Goal: Transaction & Acquisition: Purchase product/service

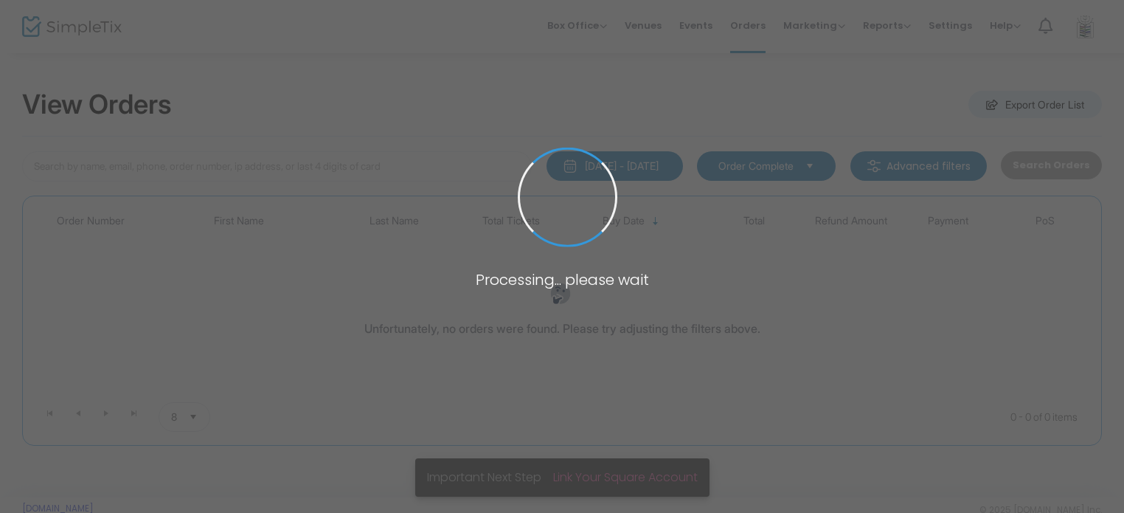
type input "sadove"
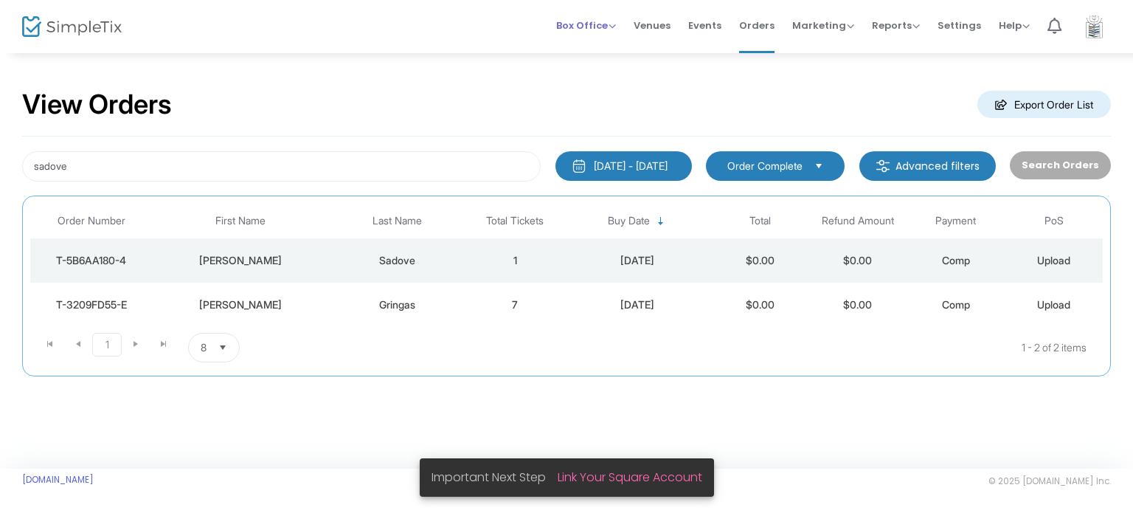
click at [614, 32] on div "Box Office Sell Tickets Bookings Sell Season Pass" at bounding box center [586, 25] width 60 height 15
click at [595, 21] on span "Box Office" at bounding box center [586, 25] width 60 height 14
click at [599, 49] on li "Sell Tickets" at bounding box center [608, 49] width 105 height 29
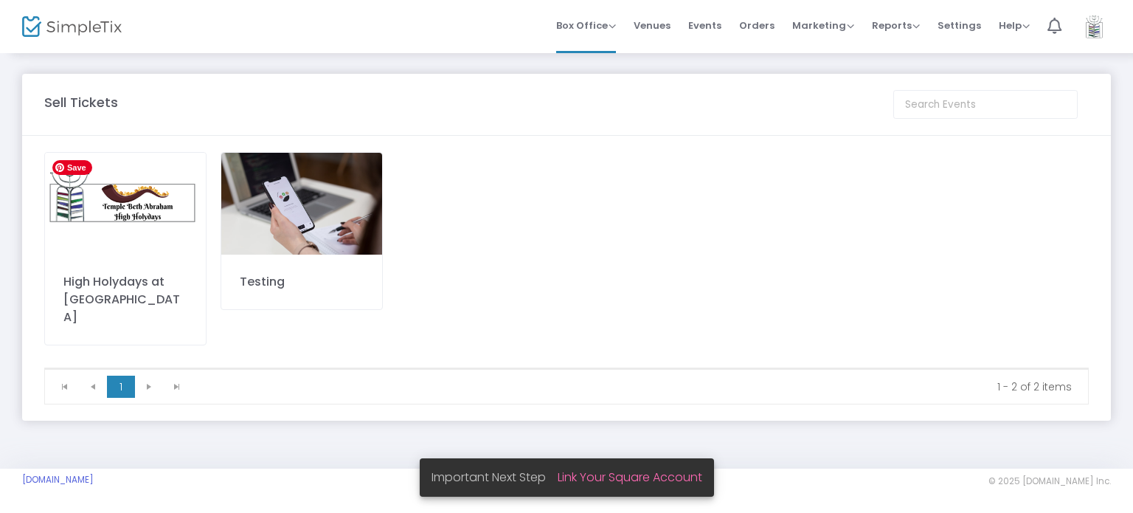
click at [104, 197] on img at bounding box center [125, 204] width 161 height 102
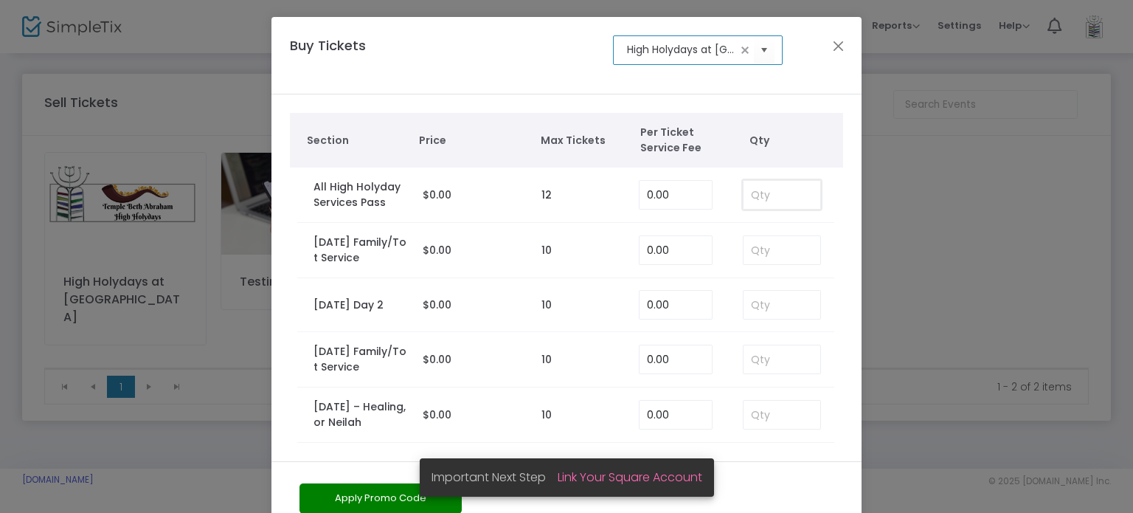
click at [771, 200] on input at bounding box center [781, 195] width 77 height 28
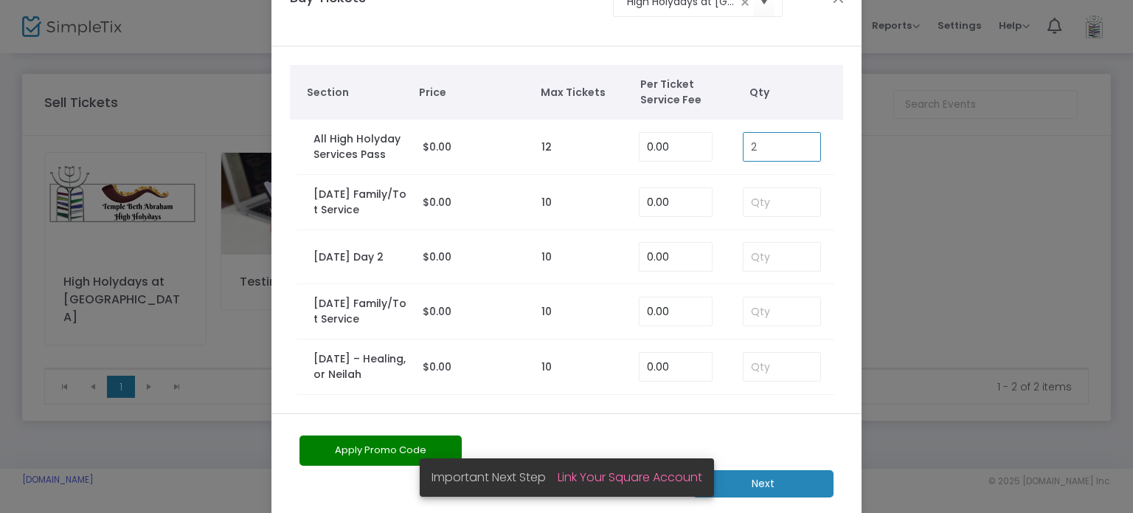
scroll to position [71, 0]
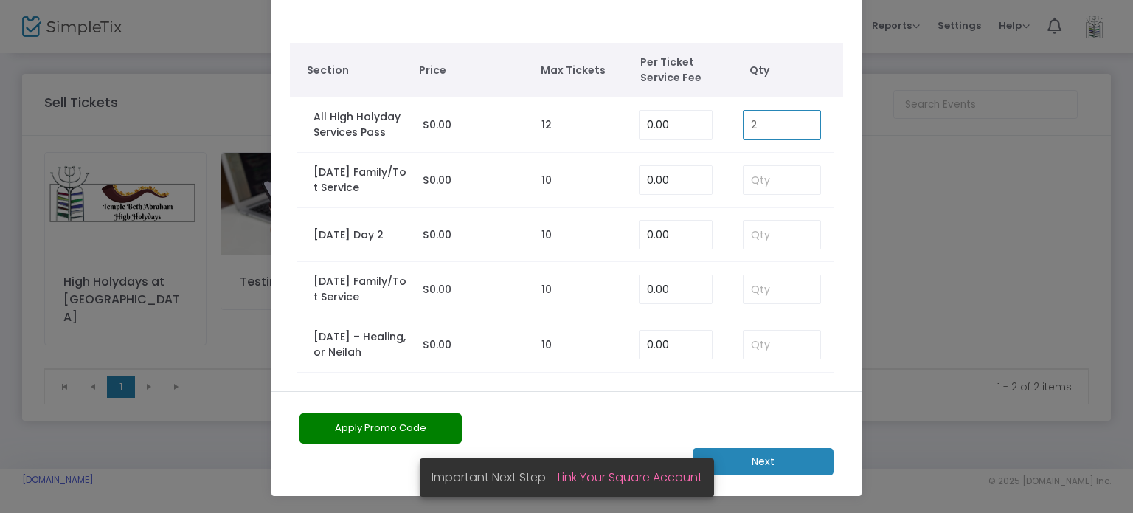
type input "2"
click at [784, 467] on m-button "Next" at bounding box center [763, 461] width 141 height 27
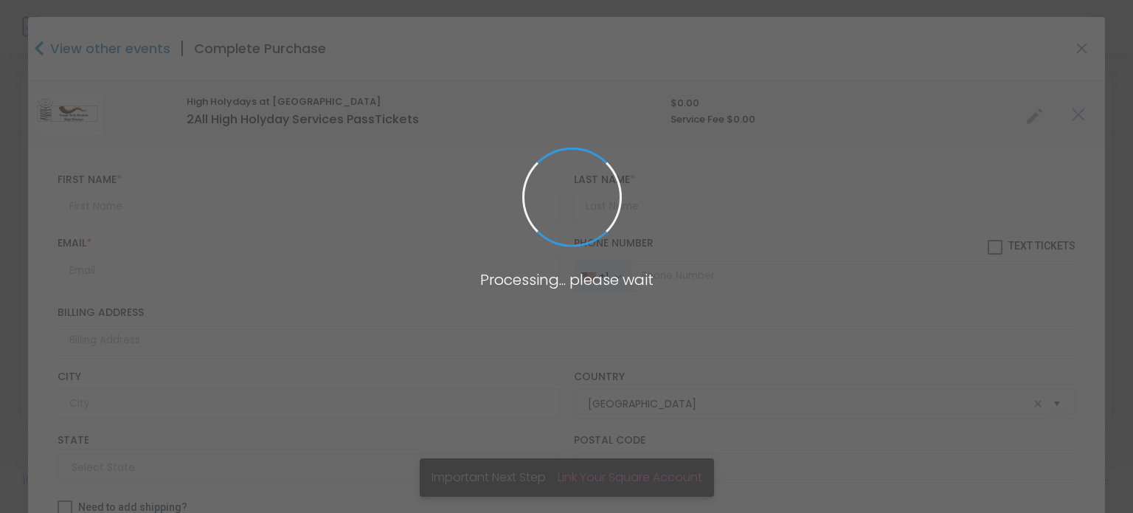
type input "[US_STATE]"
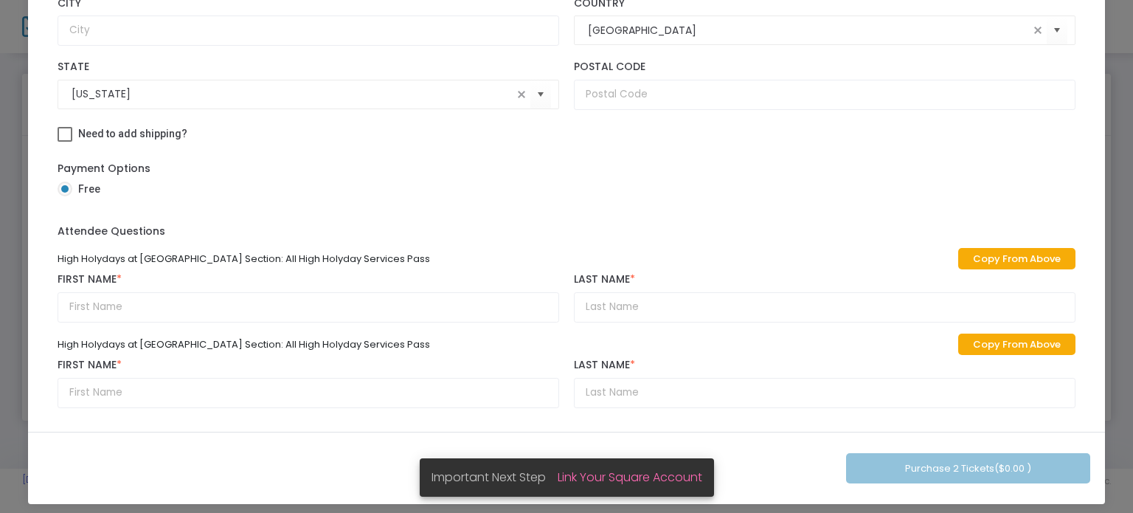
scroll to position [170, 0]
